Goal: Navigation & Orientation: Find specific page/section

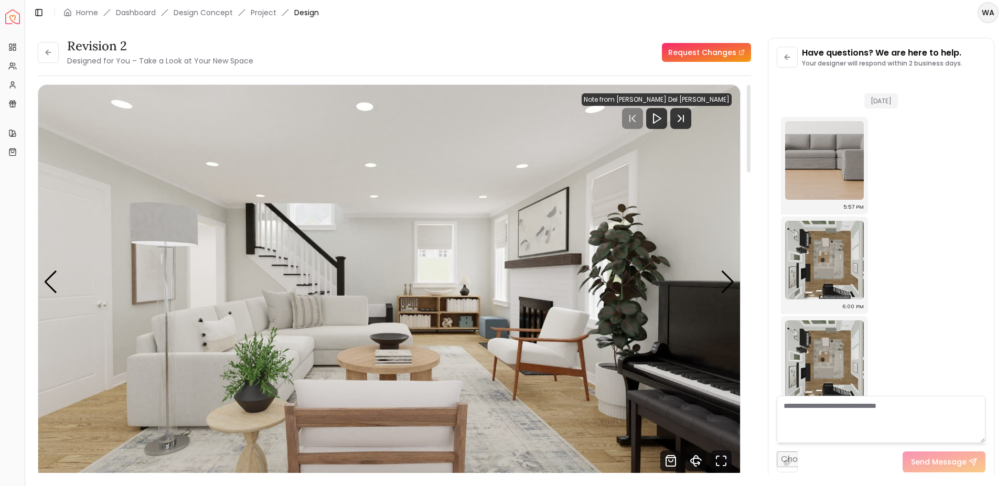
scroll to position [2213, 0]
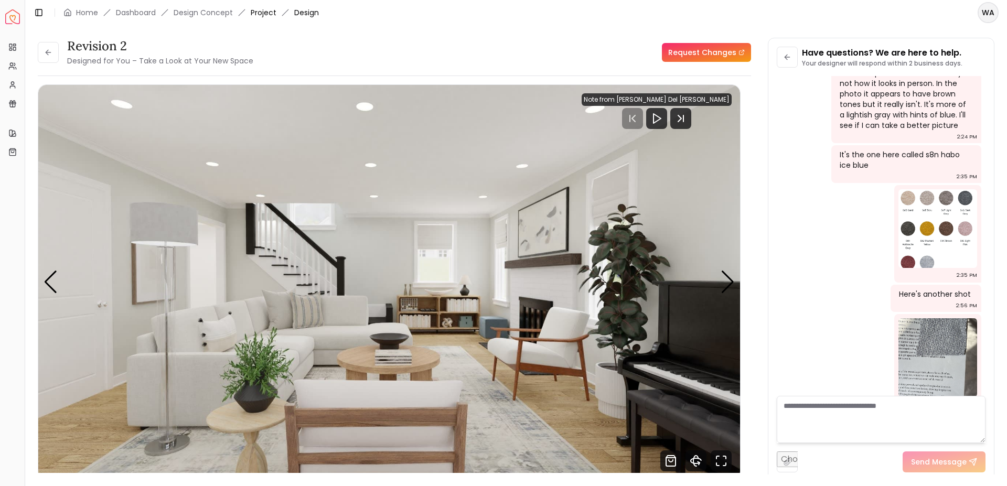
click at [255, 17] on link "Project" at bounding box center [264, 12] width 26 height 10
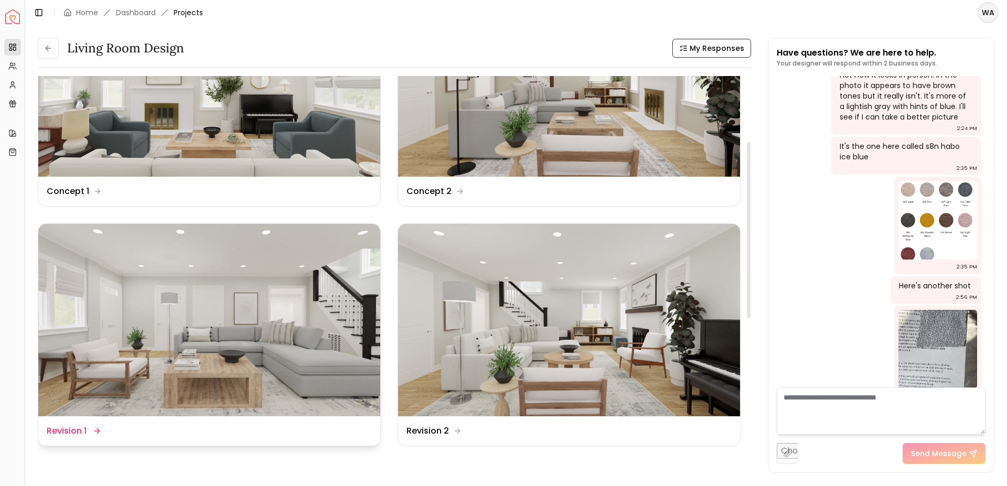
scroll to position [145, 0]
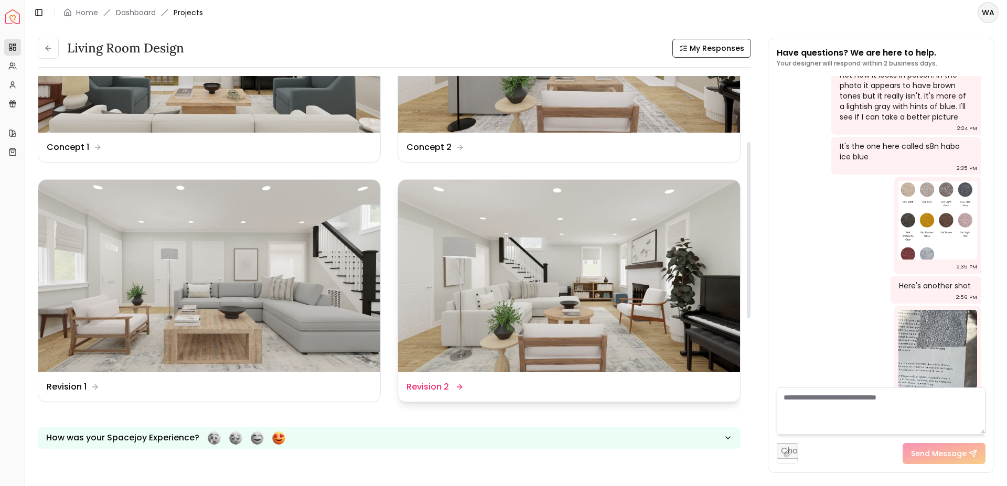
click at [605, 296] on img at bounding box center [569, 276] width 342 height 192
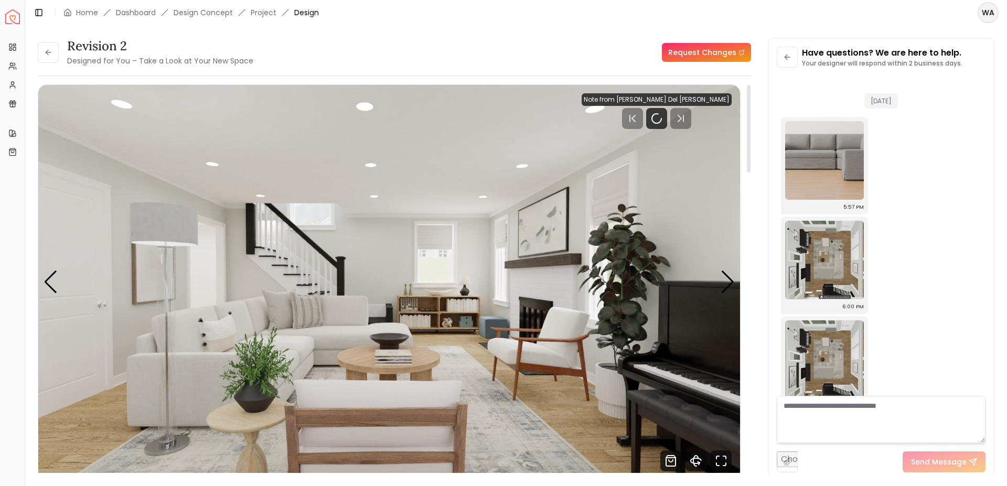
scroll to position [2213, 0]
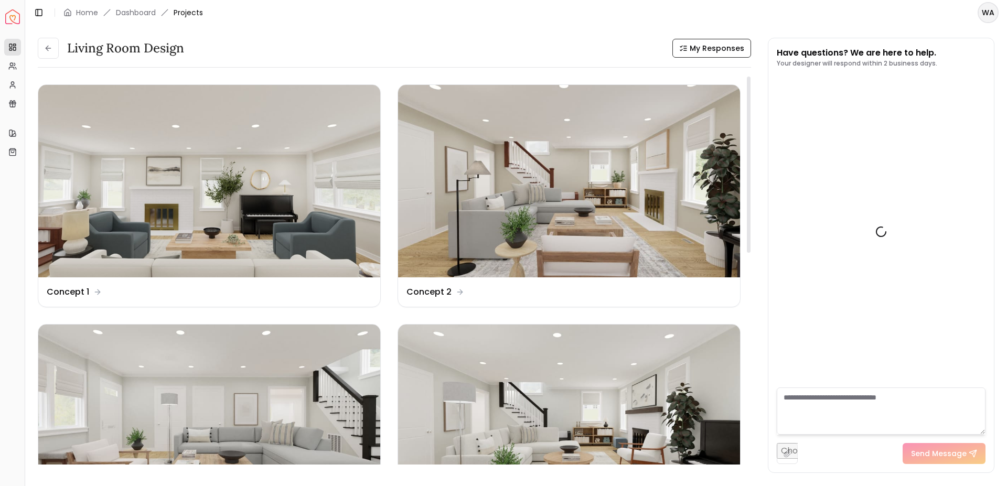
scroll to position [2221, 0]
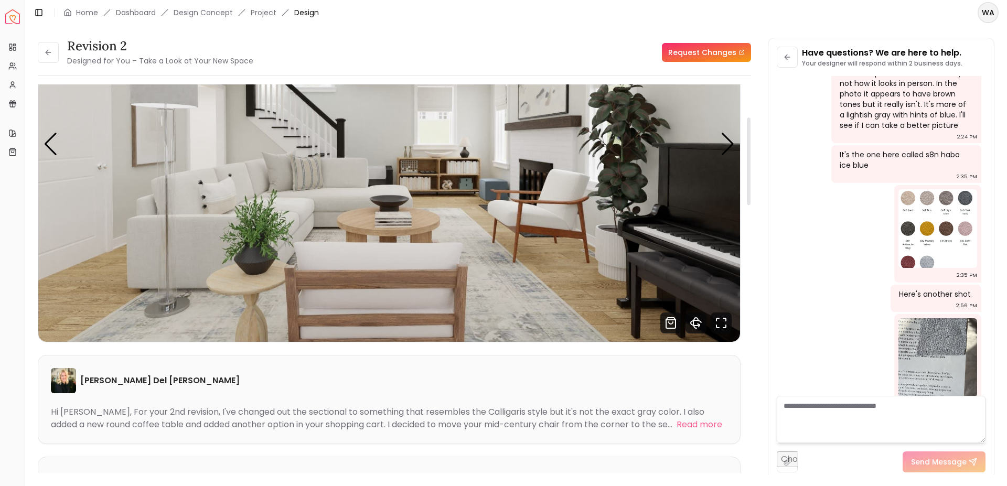
scroll to position [145, 0]
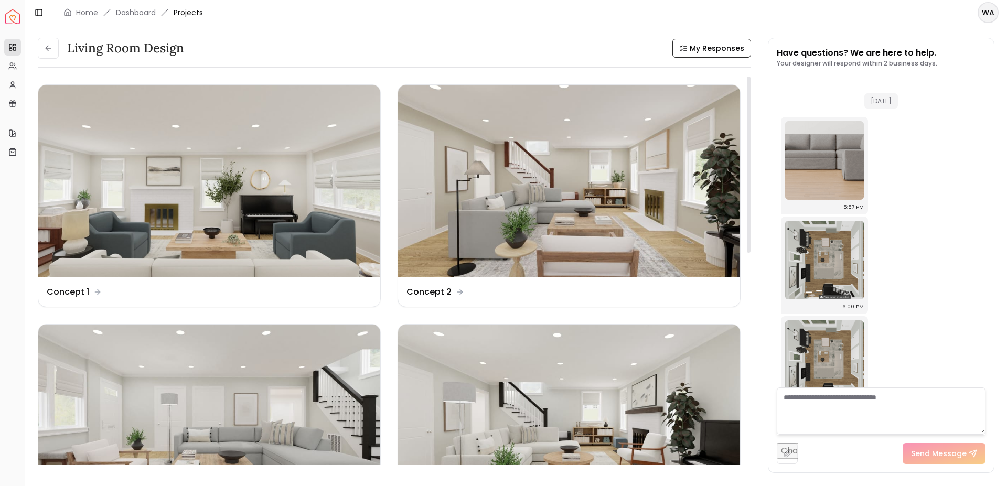
scroll to position [2221, 0]
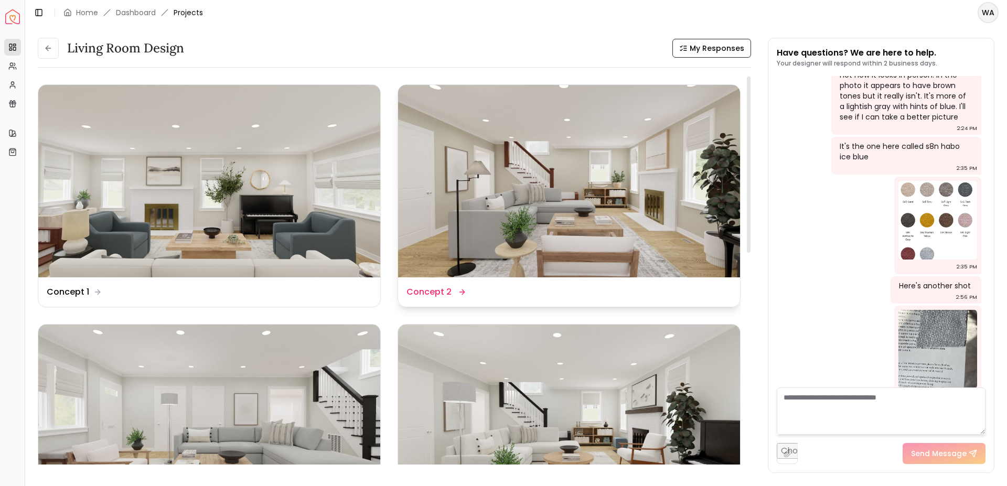
click at [555, 244] on img at bounding box center [569, 181] width 342 height 192
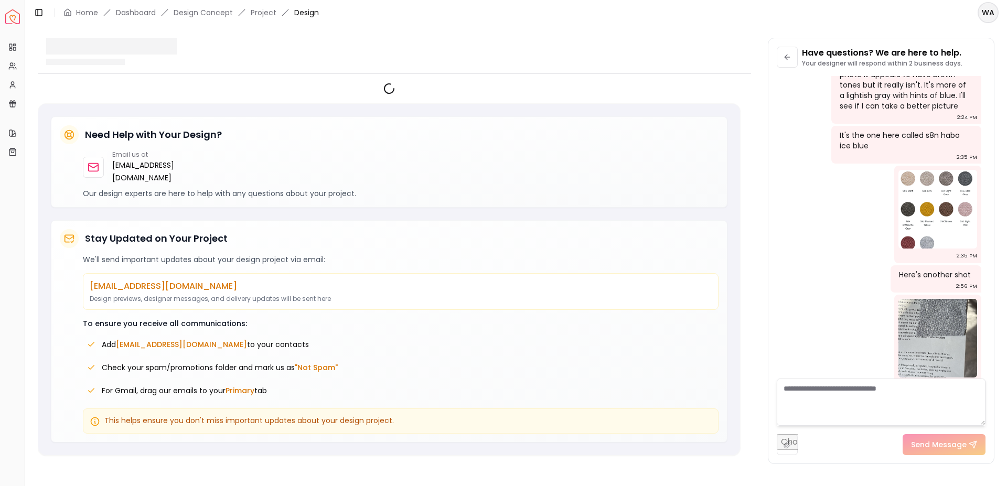
scroll to position [2213, 0]
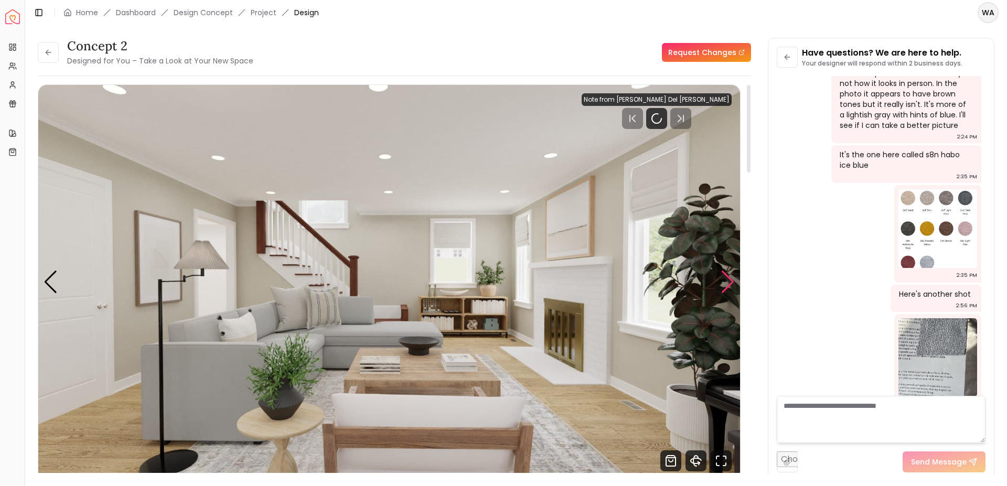
click at [727, 277] on div "Next slide" at bounding box center [727, 282] width 14 height 23
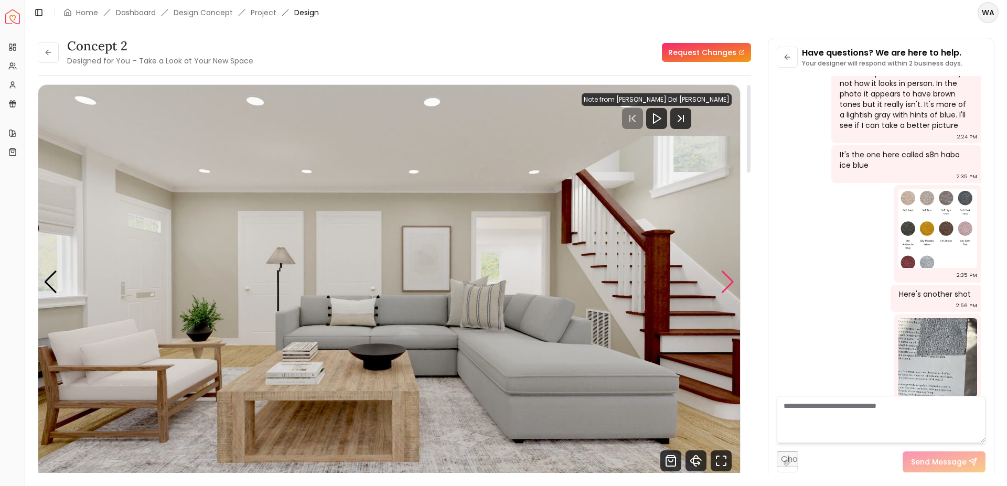
click at [727, 277] on div "Next slide" at bounding box center [727, 282] width 14 height 23
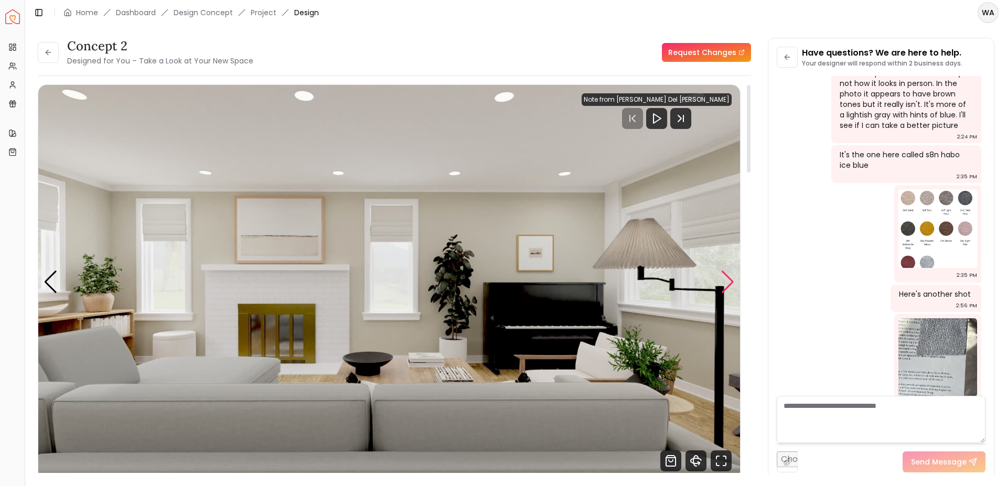
click at [727, 277] on div "Next slide" at bounding box center [727, 282] width 14 height 23
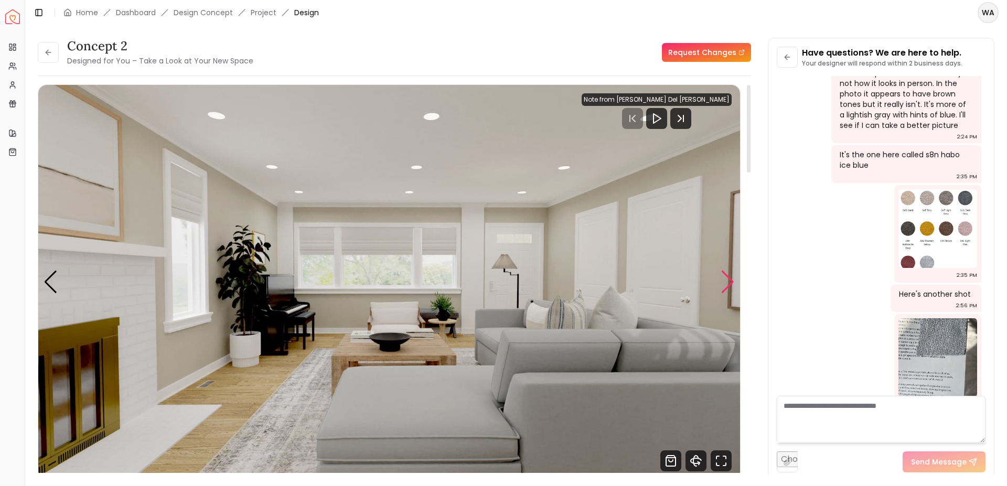
click at [727, 277] on div "Next slide" at bounding box center [727, 282] width 14 height 23
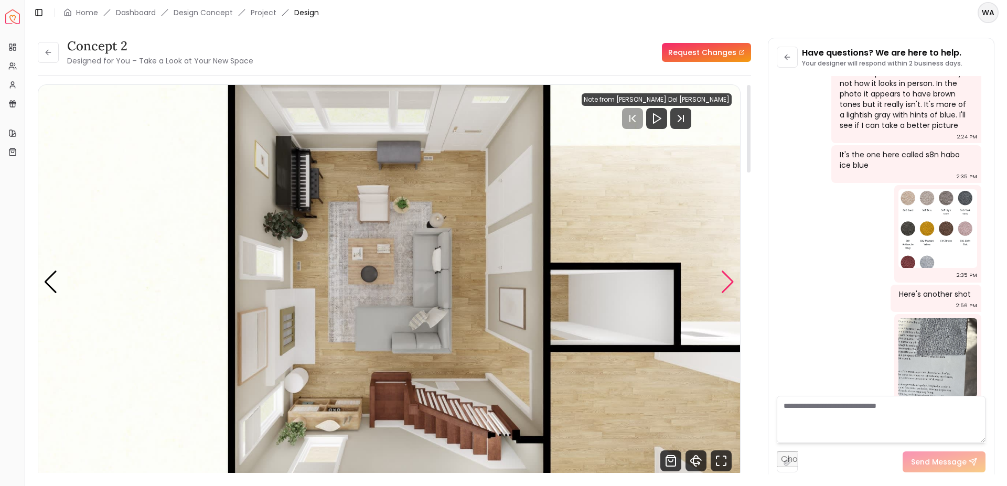
click at [727, 277] on div "Next slide" at bounding box center [727, 282] width 14 height 23
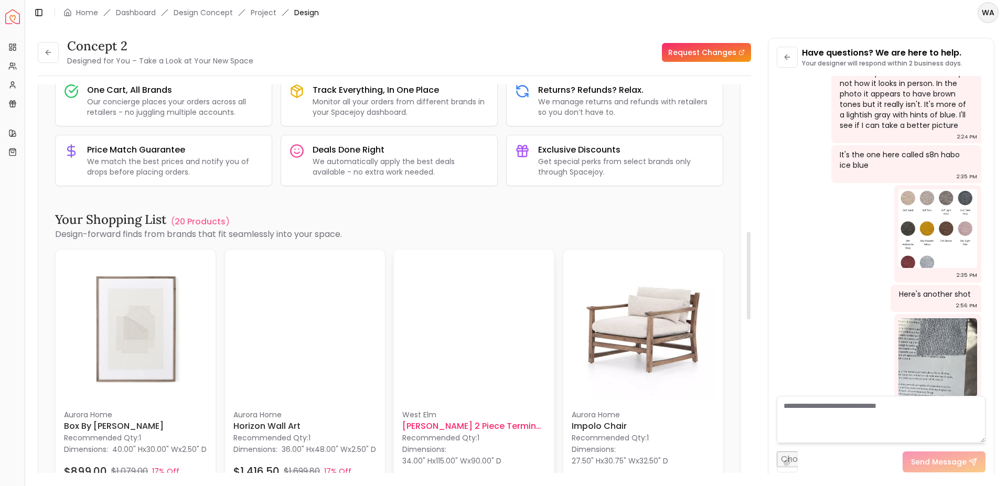
scroll to position [941, 0]
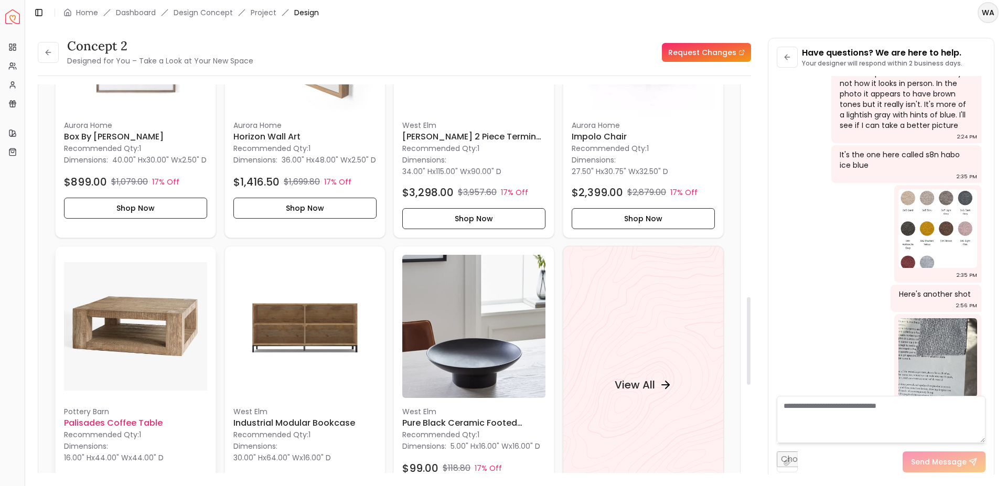
click at [155, 319] on img at bounding box center [135, 326] width 143 height 143
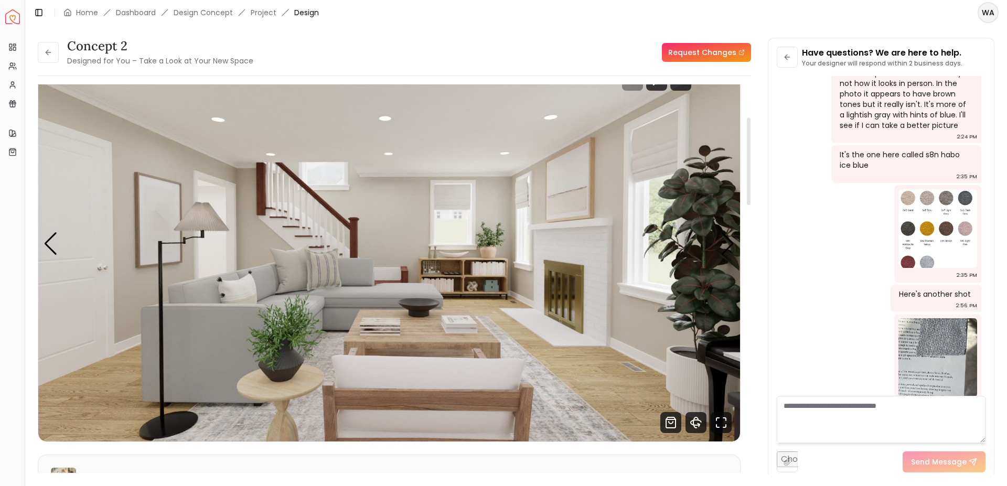
scroll to position [0, 0]
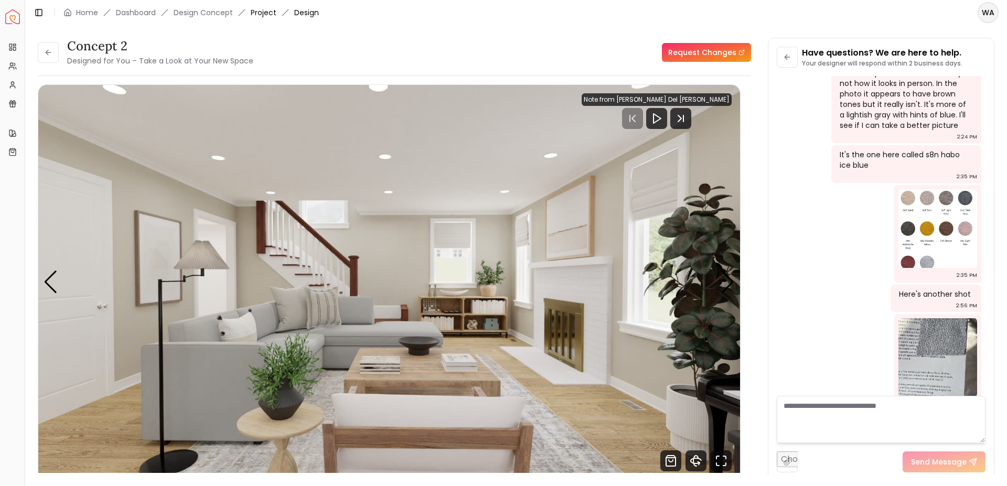
click at [259, 10] on link "Project" at bounding box center [264, 12] width 26 height 10
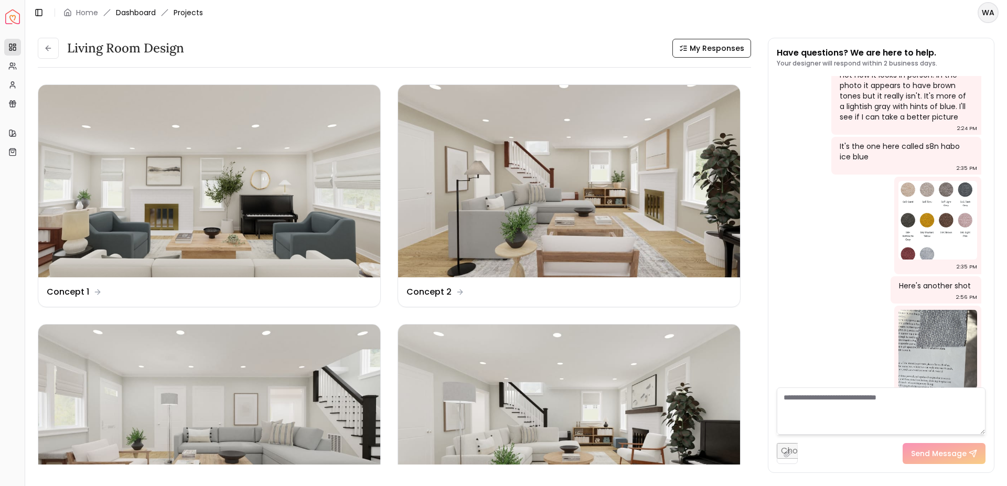
click at [144, 10] on link "Dashboard" at bounding box center [136, 12] width 40 height 10
